Goal: Transaction & Acquisition: Download file/media

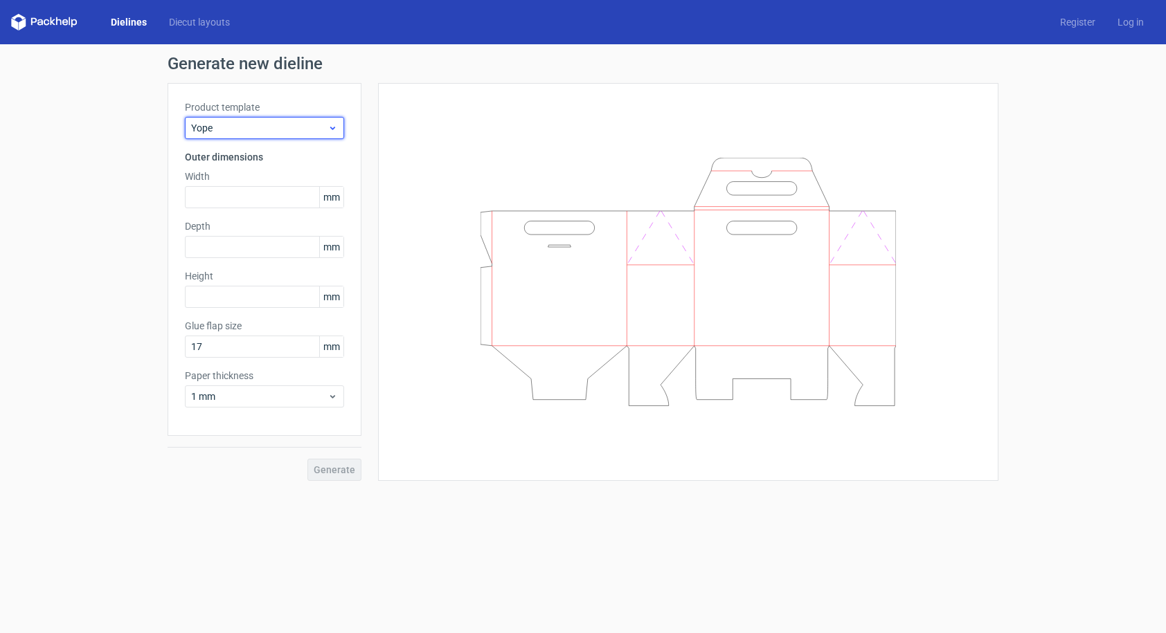
click at [335, 129] on icon at bounding box center [332, 128] width 10 height 11
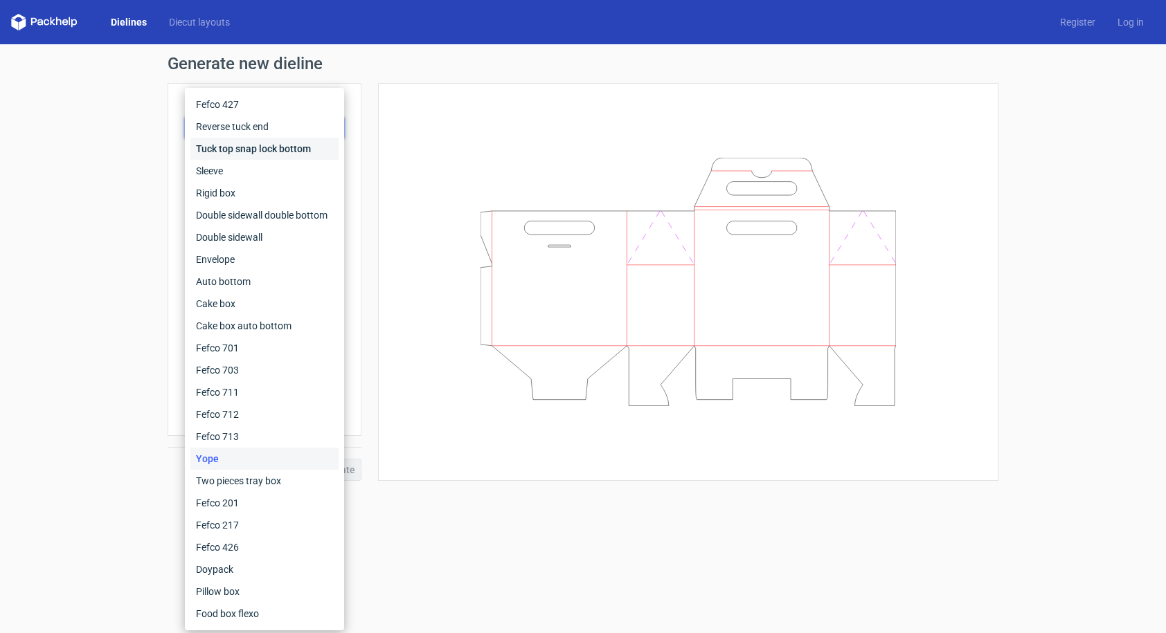
click at [305, 152] on div "Tuck top snap lock bottom" at bounding box center [264, 149] width 148 height 22
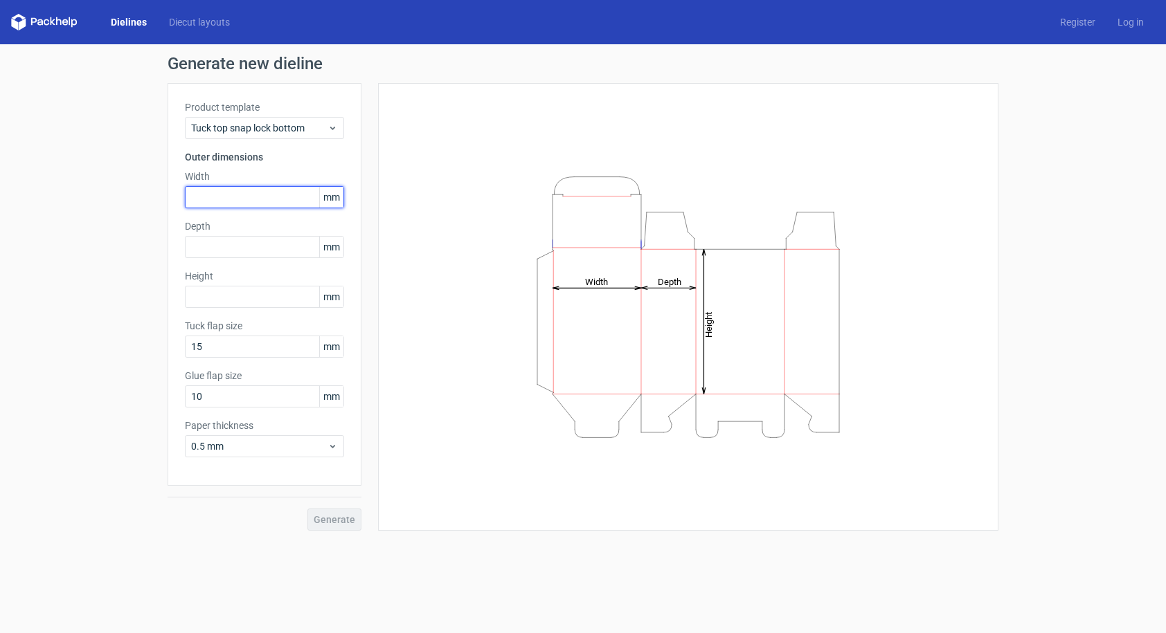
click at [219, 199] on input "text" at bounding box center [264, 197] width 159 height 22
type input "50"
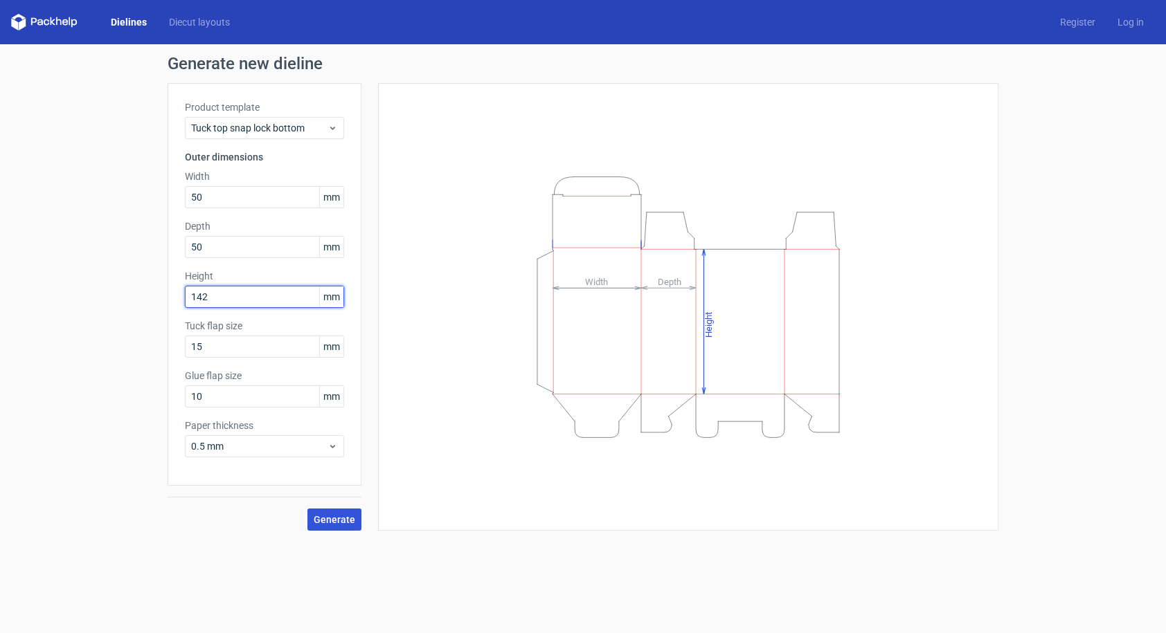
type input "142"
click at [335, 522] on span "Generate" at bounding box center [335, 520] width 42 height 10
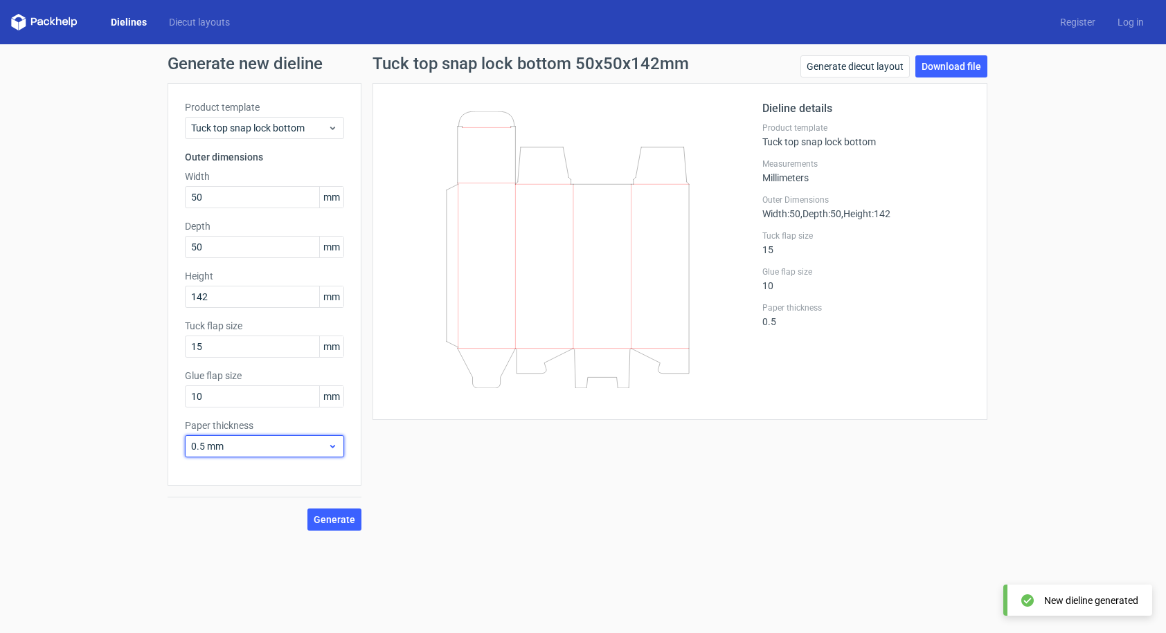
click at [332, 446] on use at bounding box center [332, 446] width 5 height 3
click at [224, 521] on div "1 mm" at bounding box center [264, 521] width 148 height 22
click at [334, 521] on span "Generate" at bounding box center [335, 520] width 42 height 10
click at [950, 64] on link "Download file" at bounding box center [951, 66] width 72 height 22
click at [941, 66] on link "Download file" at bounding box center [951, 66] width 72 height 22
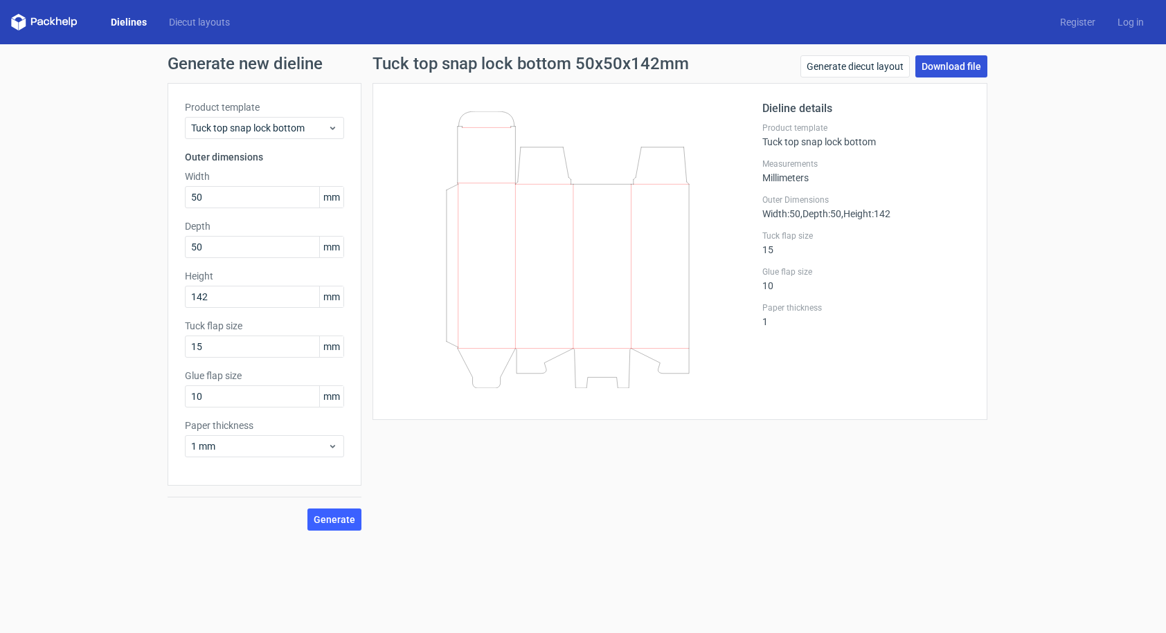
click at [951, 66] on link "Download file" at bounding box center [951, 66] width 72 height 22
click at [334, 127] on icon at bounding box center [332, 128] width 10 height 11
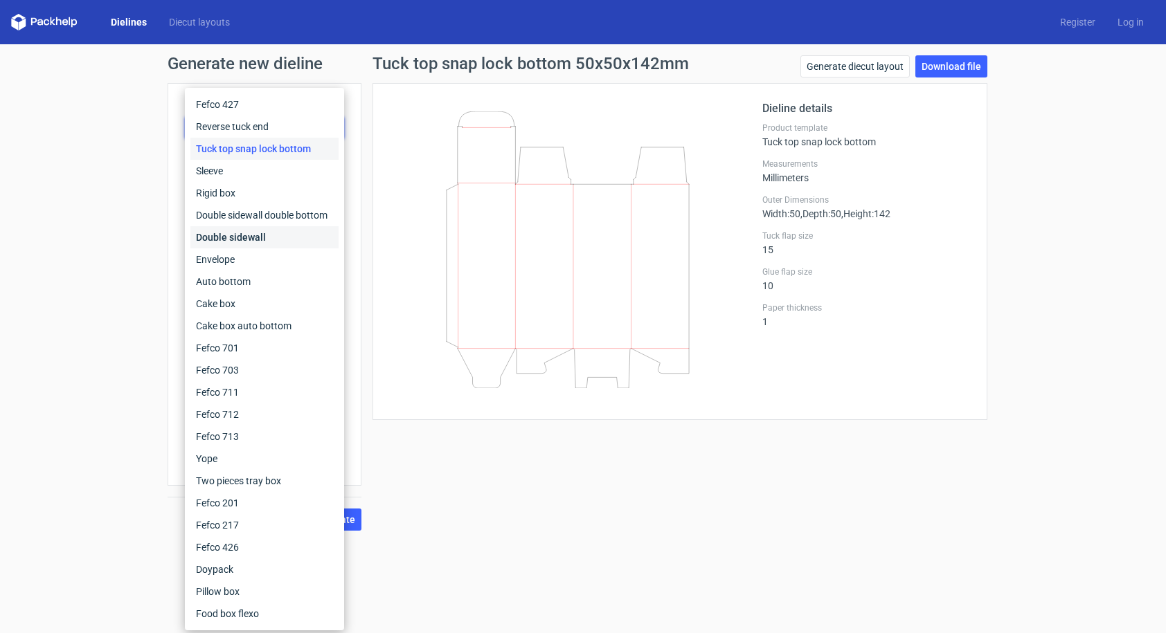
click at [255, 237] on div "Double sidewall" at bounding box center [264, 237] width 148 height 22
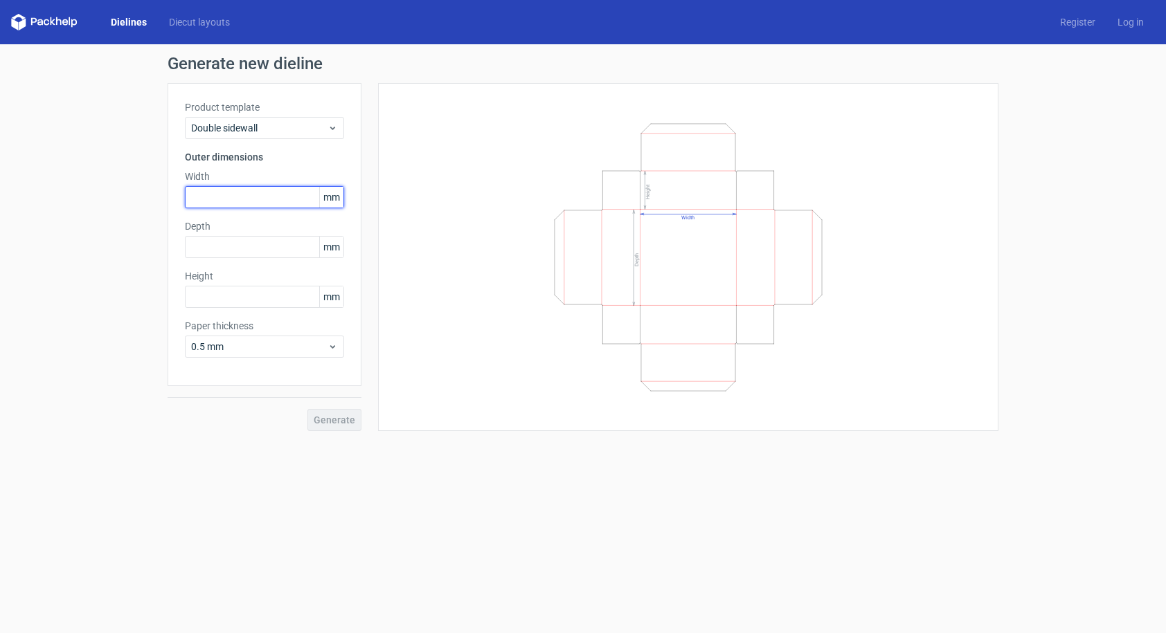
click at [235, 200] on input "text" at bounding box center [264, 197] width 159 height 22
type input "100"
click at [206, 251] on input "text" at bounding box center [264, 247] width 159 height 22
type input "100"
click at [223, 294] on input "text" at bounding box center [264, 297] width 159 height 22
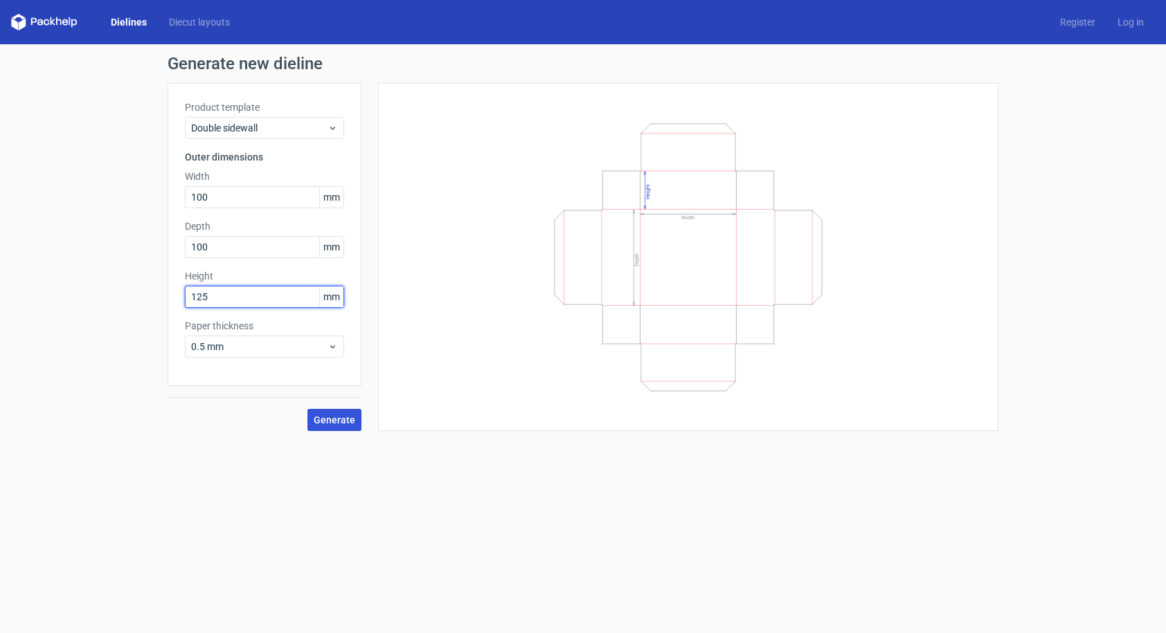
type input "125"
click at [341, 424] on span "Generate" at bounding box center [335, 420] width 42 height 10
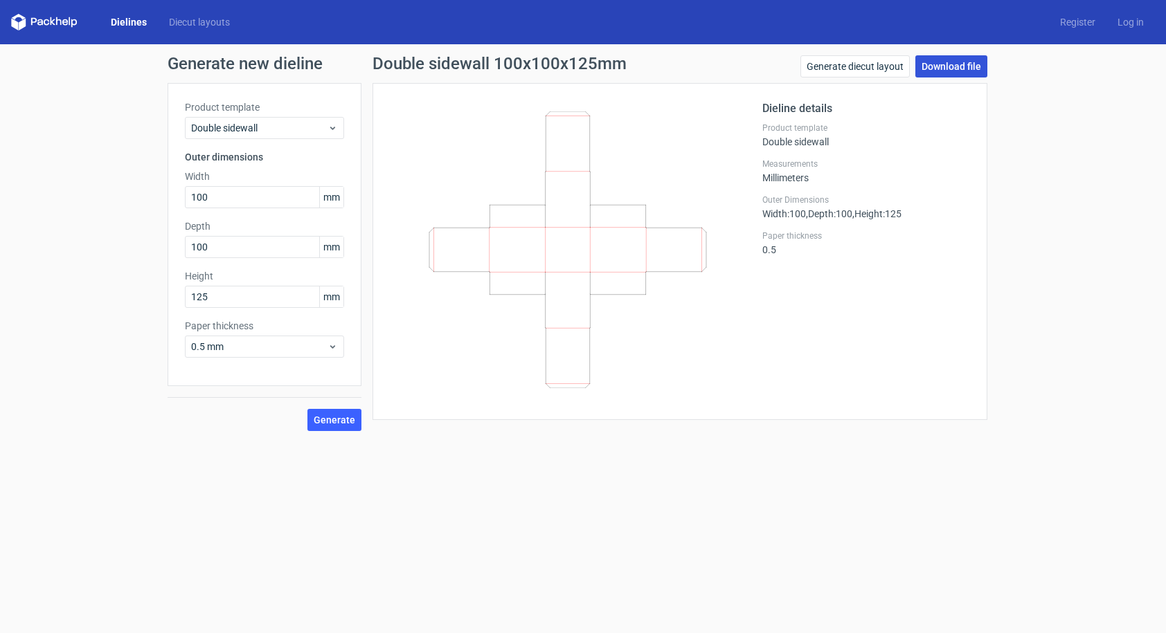
click at [945, 68] on link "Download file" at bounding box center [951, 66] width 72 height 22
